Goal: Download file/media

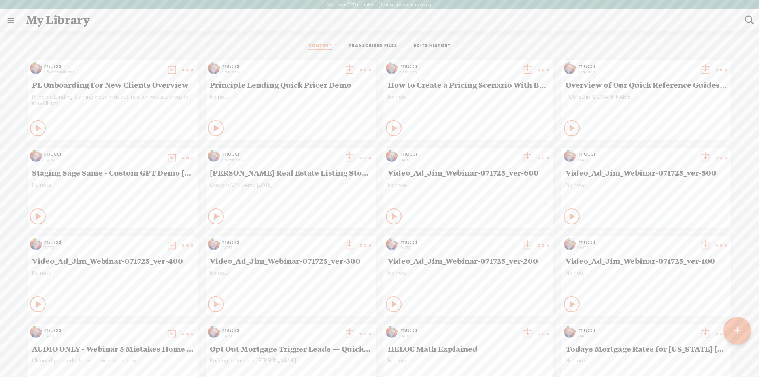
click at [166, 70] on t at bounding box center [171, 69] width 11 height 11
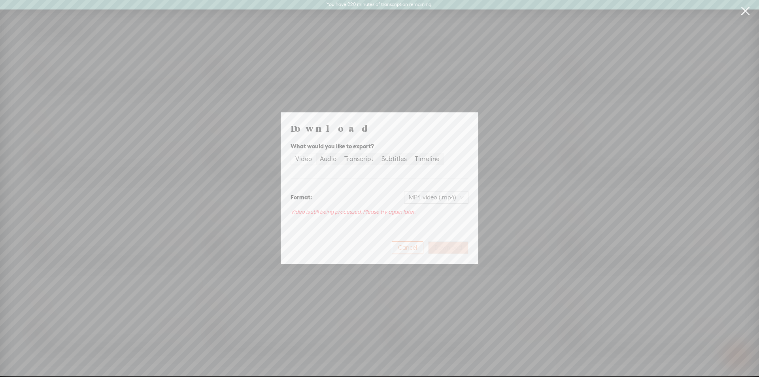
click at [404, 244] on span "Cancel" at bounding box center [407, 247] width 19 height 8
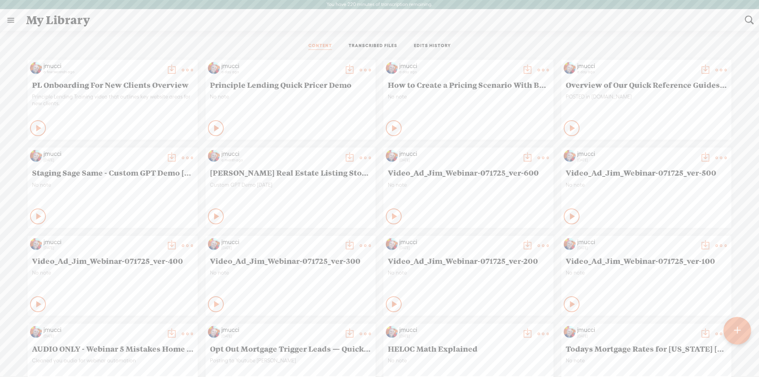
click at [166, 70] on t at bounding box center [171, 69] width 11 height 11
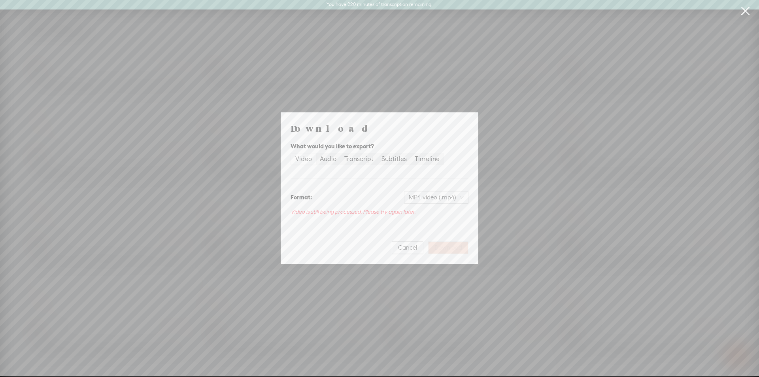
click at [179, 49] on div "Download What would you like to export? Video Audio Transcript Subtitles Timeli…" at bounding box center [379, 188] width 759 height 376
click at [413, 250] on span "Cancel" at bounding box center [407, 247] width 19 height 8
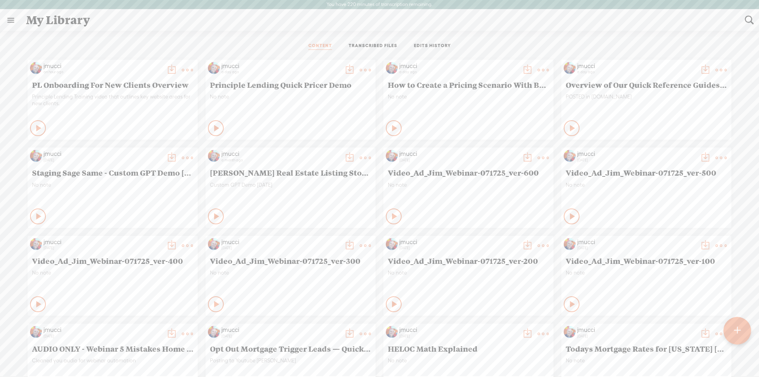
click at [166, 71] on t at bounding box center [171, 69] width 11 height 11
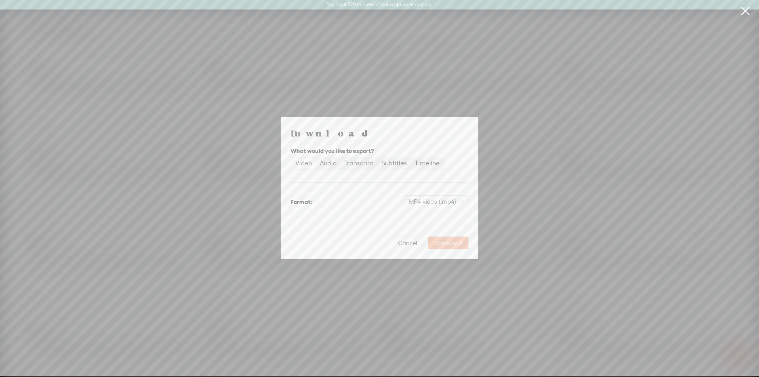
click at [442, 243] on span "Download" at bounding box center [448, 243] width 28 height 8
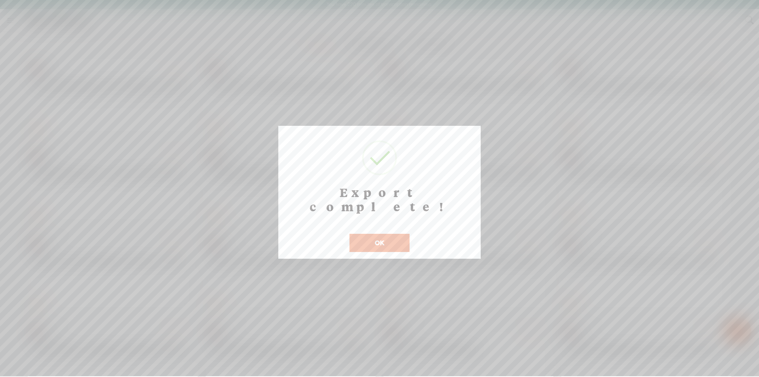
click at [360, 234] on button "OK" at bounding box center [379, 243] width 60 height 18
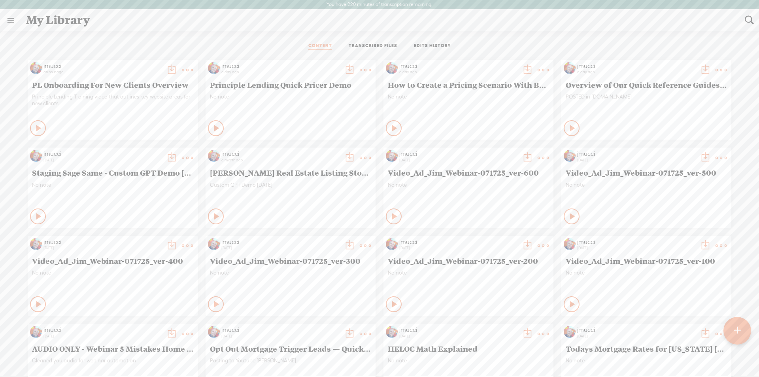
click at [182, 68] on t at bounding box center [187, 69] width 11 height 11
click at [133, 151] on link "Download as..." at bounding box center [143, 151] width 79 height 18
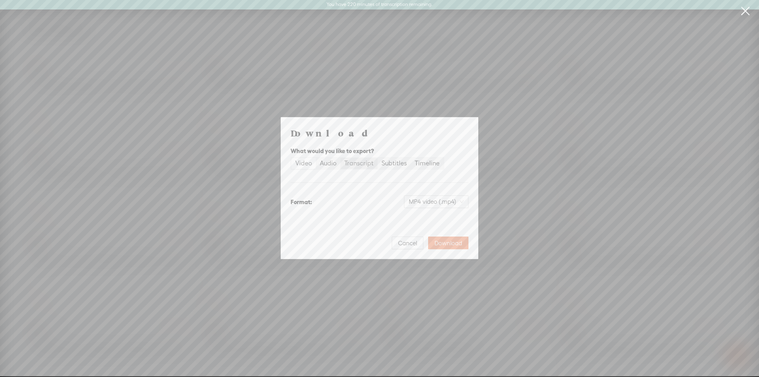
click at [353, 162] on div "Transcript" at bounding box center [358, 163] width 29 height 11
click at [340, 158] on input "Transcript" at bounding box center [340, 158] width 0 height 0
click at [443, 243] on span "Download" at bounding box center [448, 243] width 28 height 8
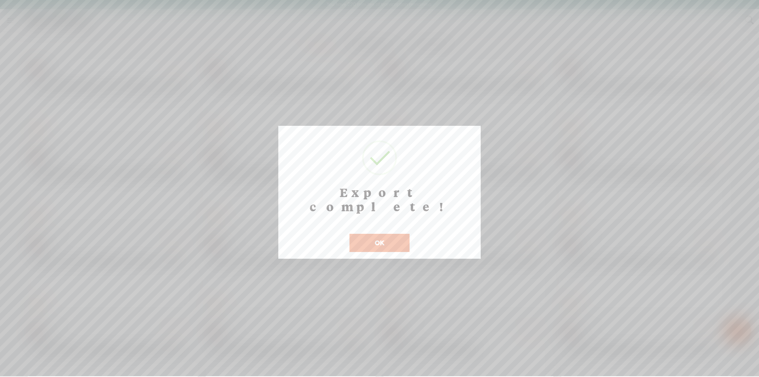
click at [387, 234] on button "OK" at bounding box center [379, 243] width 60 height 18
